Goal: Task Accomplishment & Management: Use online tool/utility

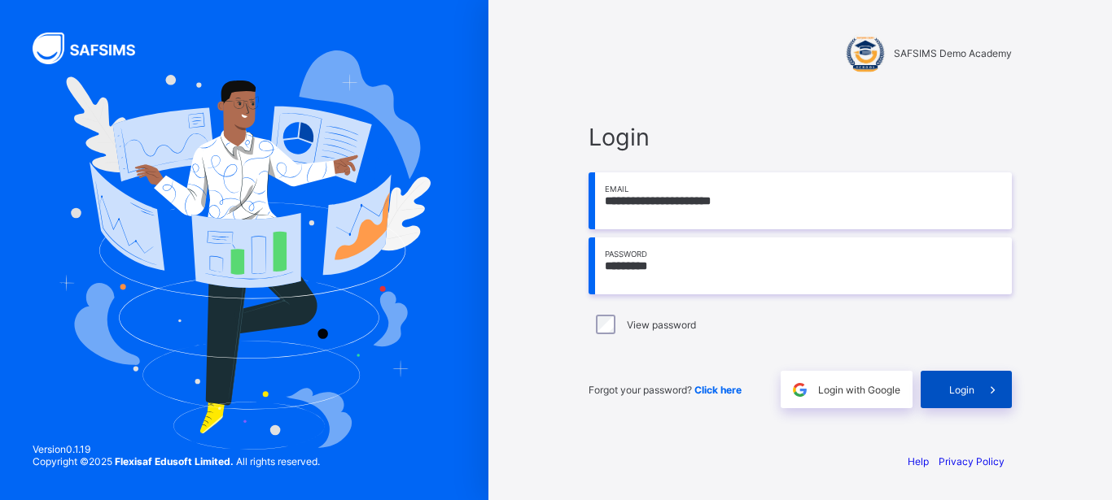
type input "*********"
click at [955, 395] on span "Login" at bounding box center [961, 390] width 25 height 12
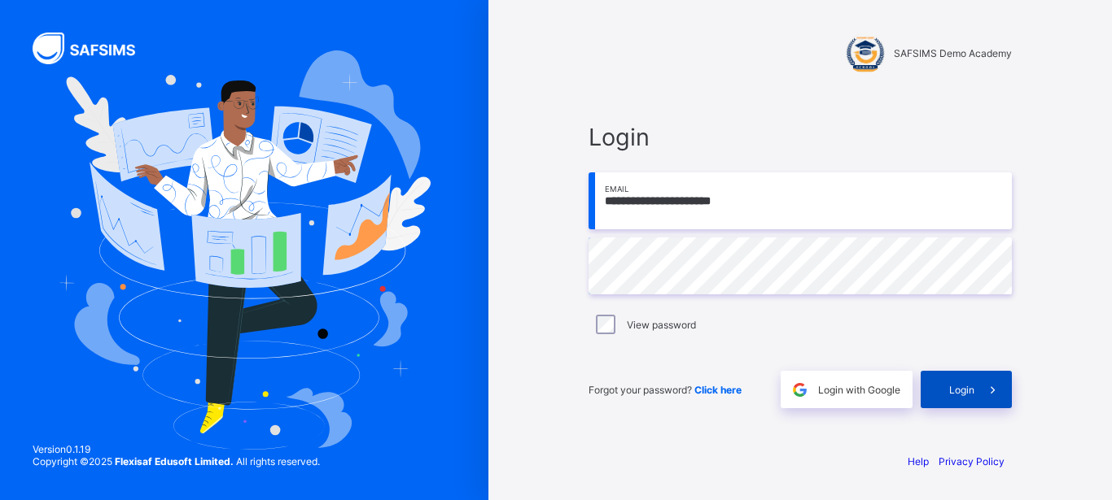
click at [967, 383] on div "Login" at bounding box center [965, 389] width 91 height 37
click at [973, 392] on div "Login" at bounding box center [965, 389] width 91 height 37
